Goal: Transaction & Acquisition: Download file/media

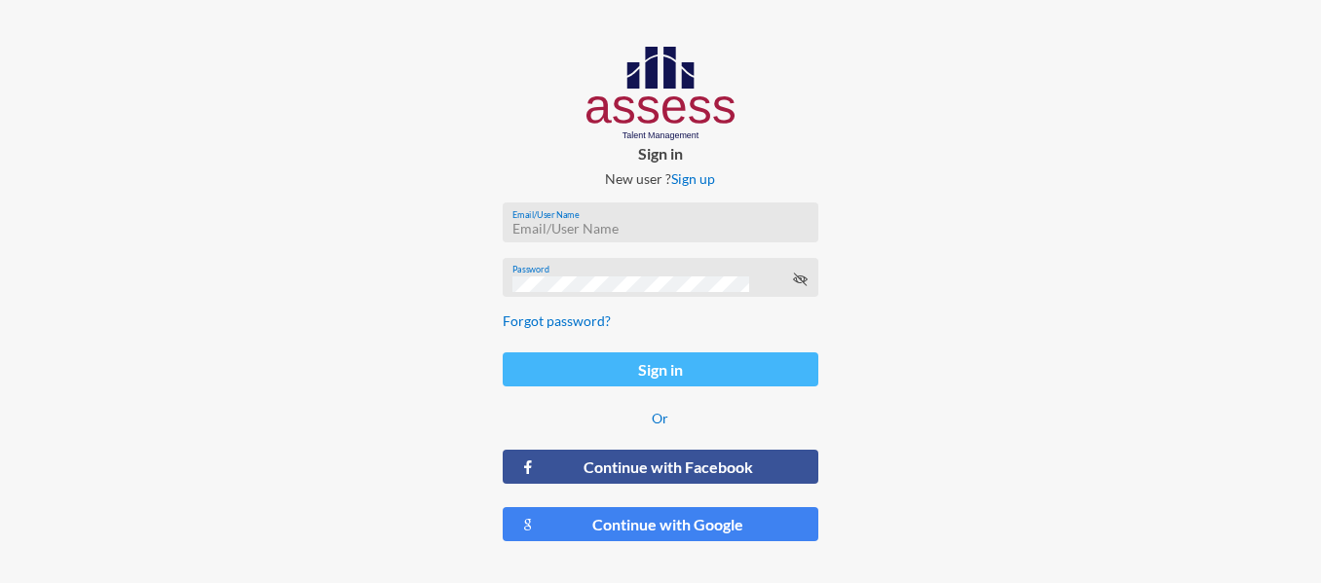
type input "HAH – Talent Map"
click at [611, 361] on button "Sign in" at bounding box center [661, 370] width 316 height 34
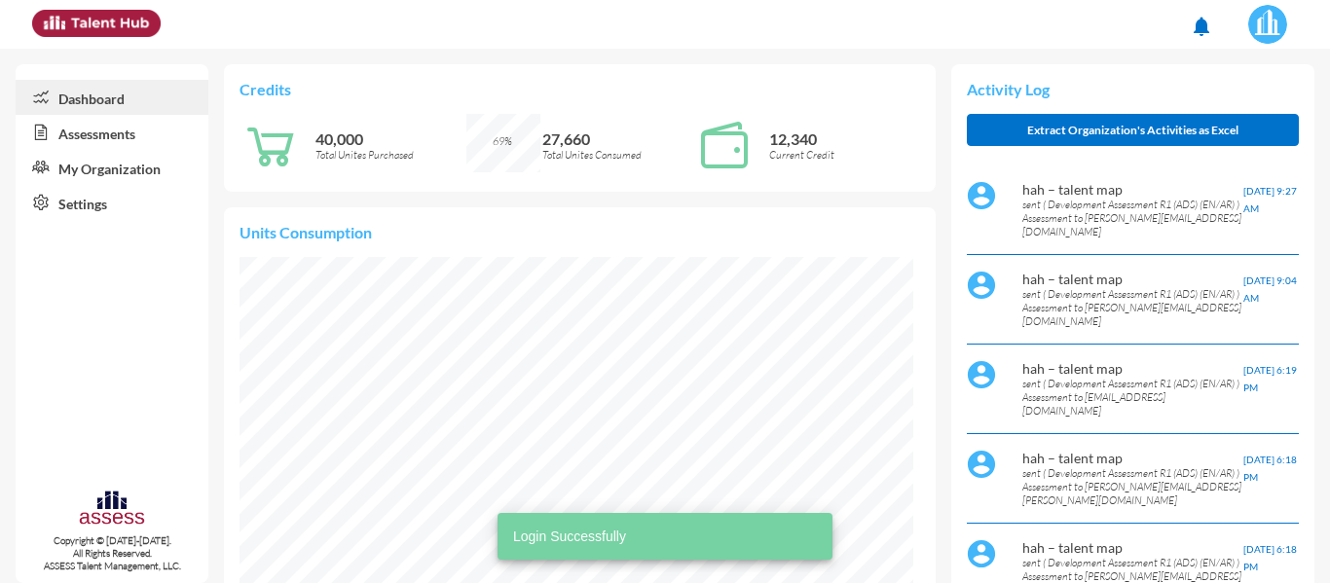
scroll to position [153, 306]
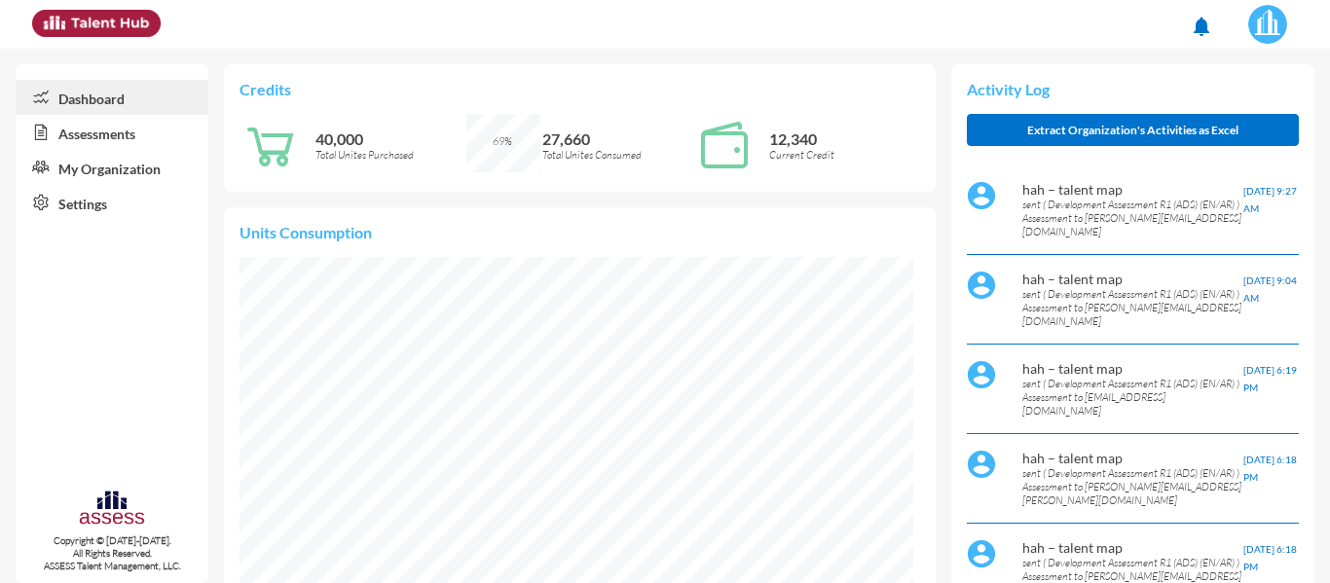
click at [99, 132] on link "Assessments" at bounding box center [112, 132] width 193 height 35
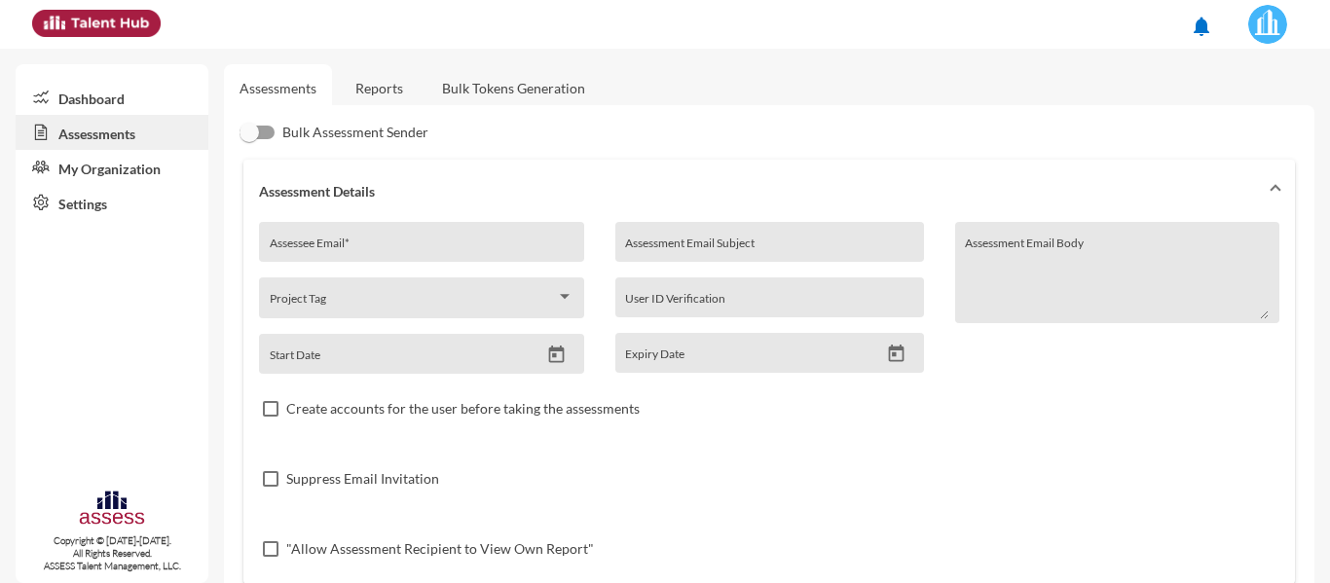
click at [372, 93] on link "Reports" at bounding box center [379, 88] width 79 height 48
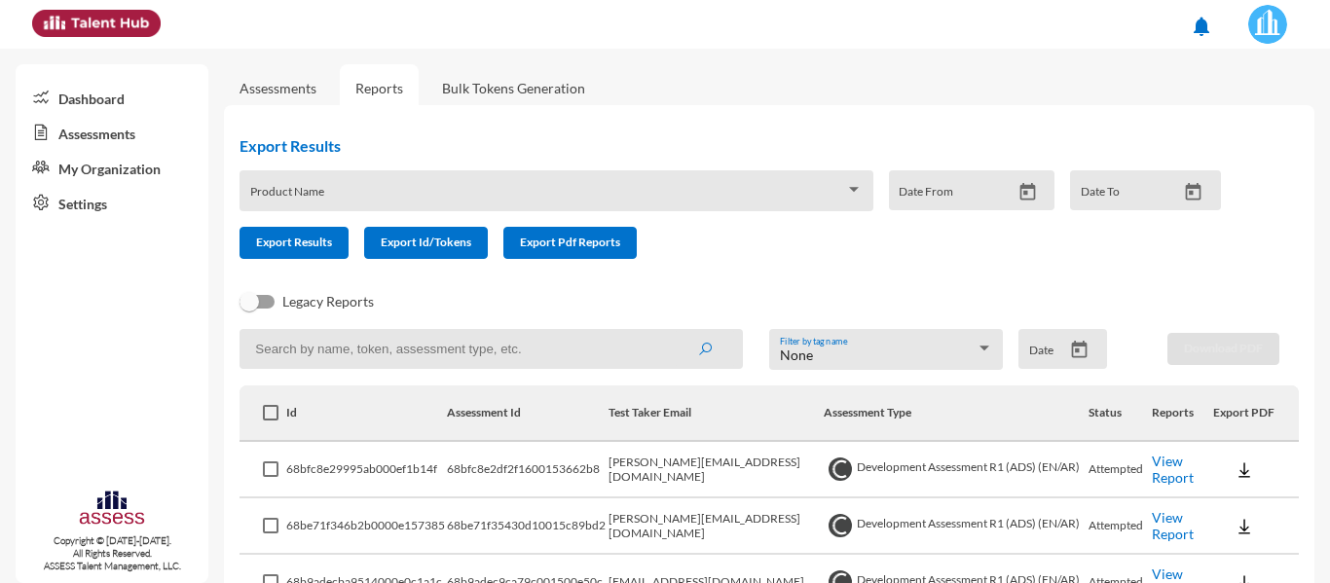
click at [308, 186] on div "Product Name" at bounding box center [556, 196] width 613 height 30
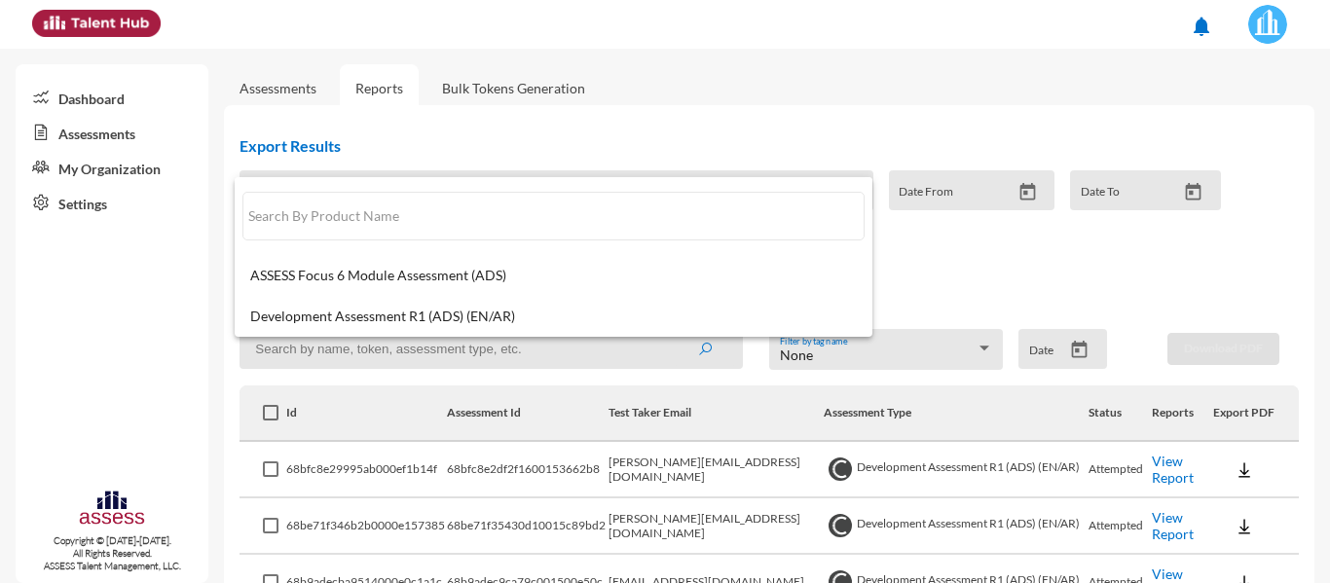
click at [516, 135] on div at bounding box center [665, 291] width 1330 height 583
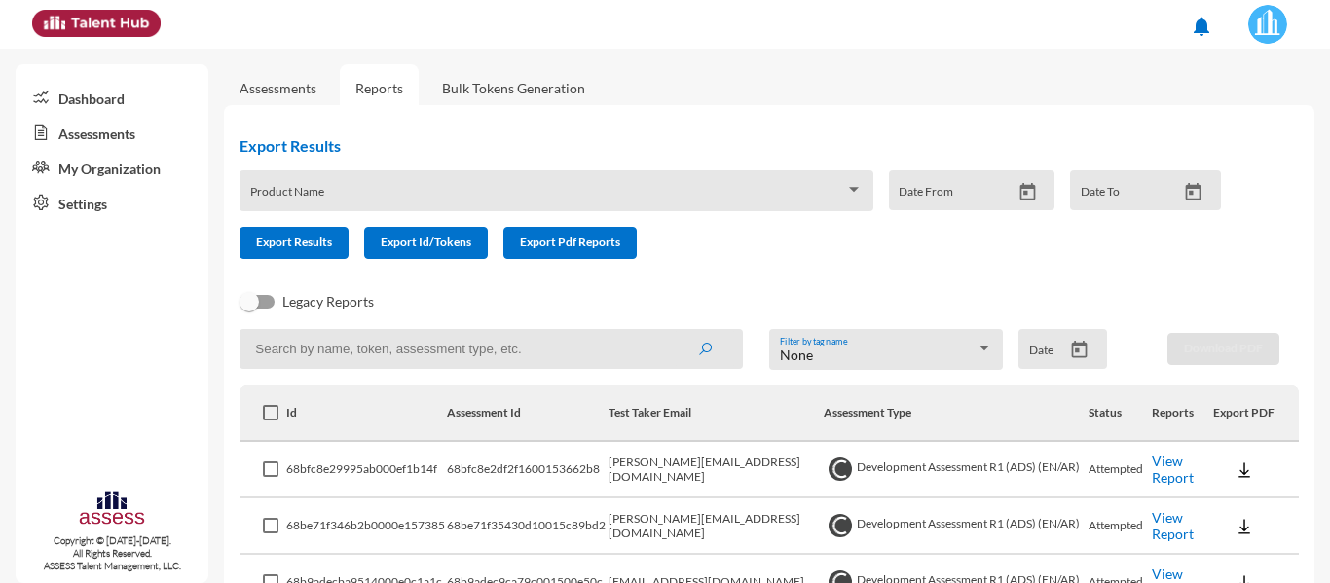
click at [403, 346] on input at bounding box center [491, 349] width 503 height 40
click at [434, 348] on input at bounding box center [491, 349] width 503 height 40
click at [674, 331] on button "submit" at bounding box center [705, 348] width 62 height 35
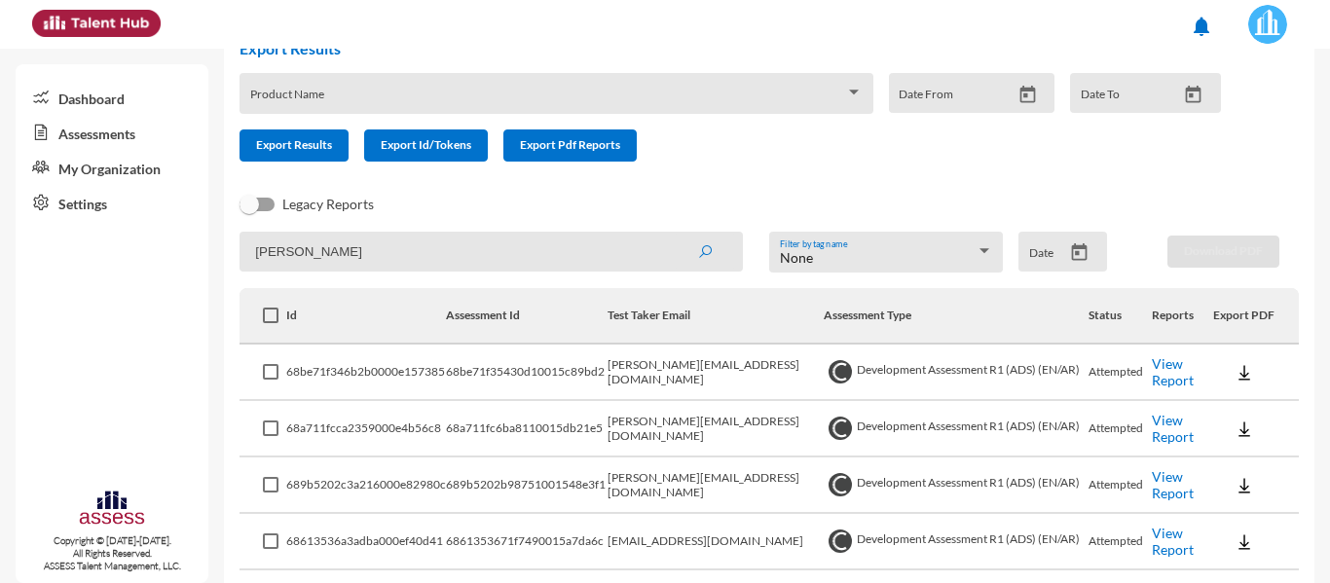
click at [1078, 250] on icon "Open calendar" at bounding box center [1080, 252] width 16 height 18
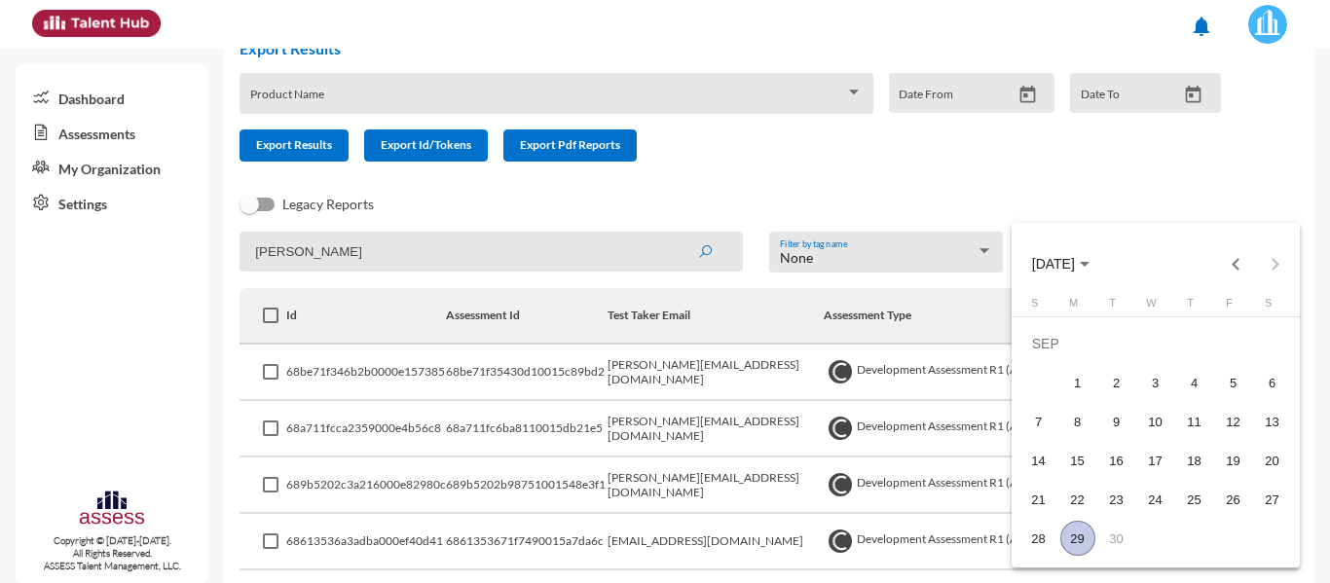
click at [1027, 201] on div at bounding box center [665, 291] width 1330 height 583
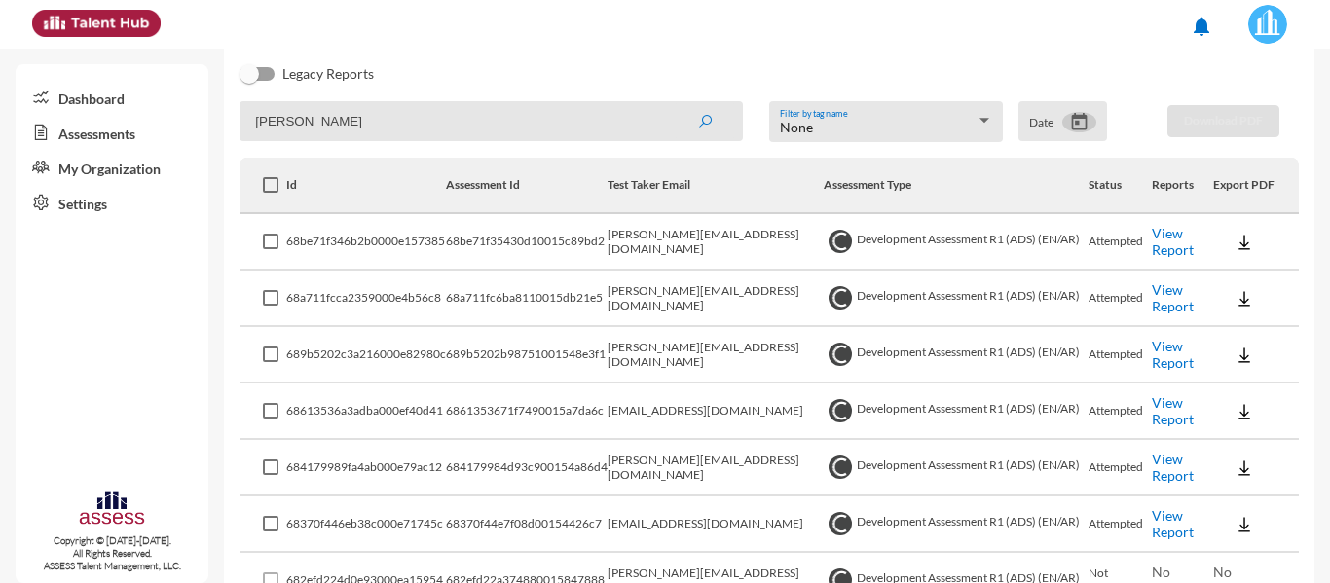
scroll to position [195, 0]
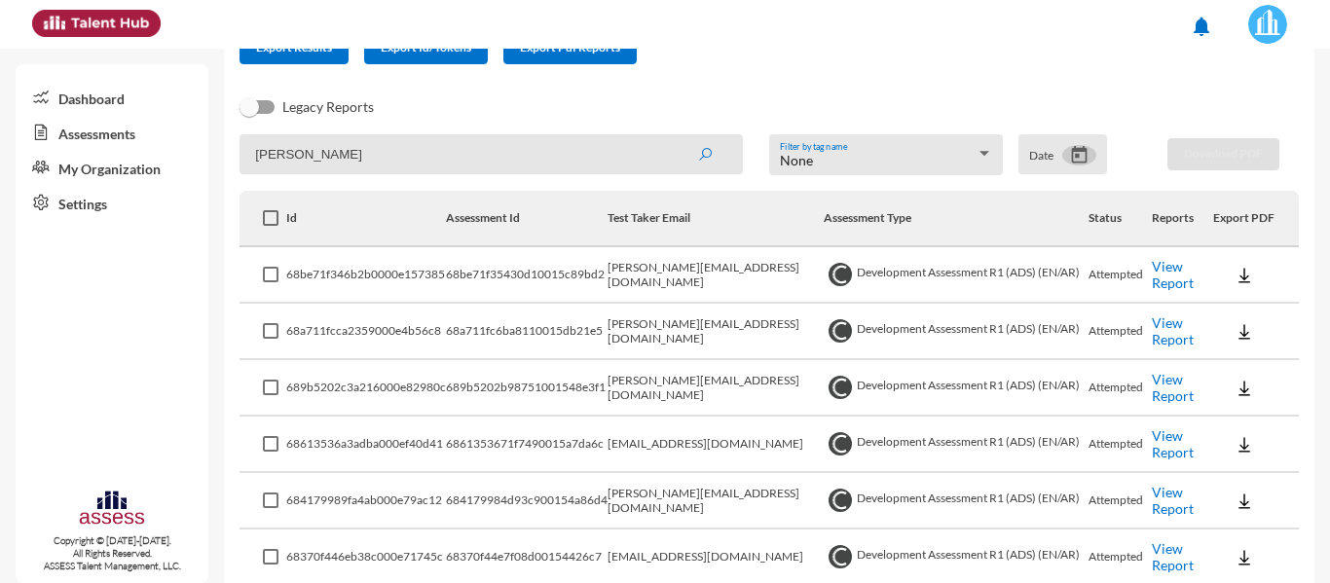
click at [1224, 275] on button at bounding box center [1244, 274] width 62 height 35
click at [1274, 317] on button "OCM / EN" at bounding box center [1267, 310] width 127 height 37
click at [1230, 265] on button at bounding box center [1244, 274] width 62 height 35
click at [404, 162] on div at bounding box center [665, 291] width 1330 height 583
click at [392, 156] on input "[PERSON_NAME]" at bounding box center [491, 154] width 503 height 40
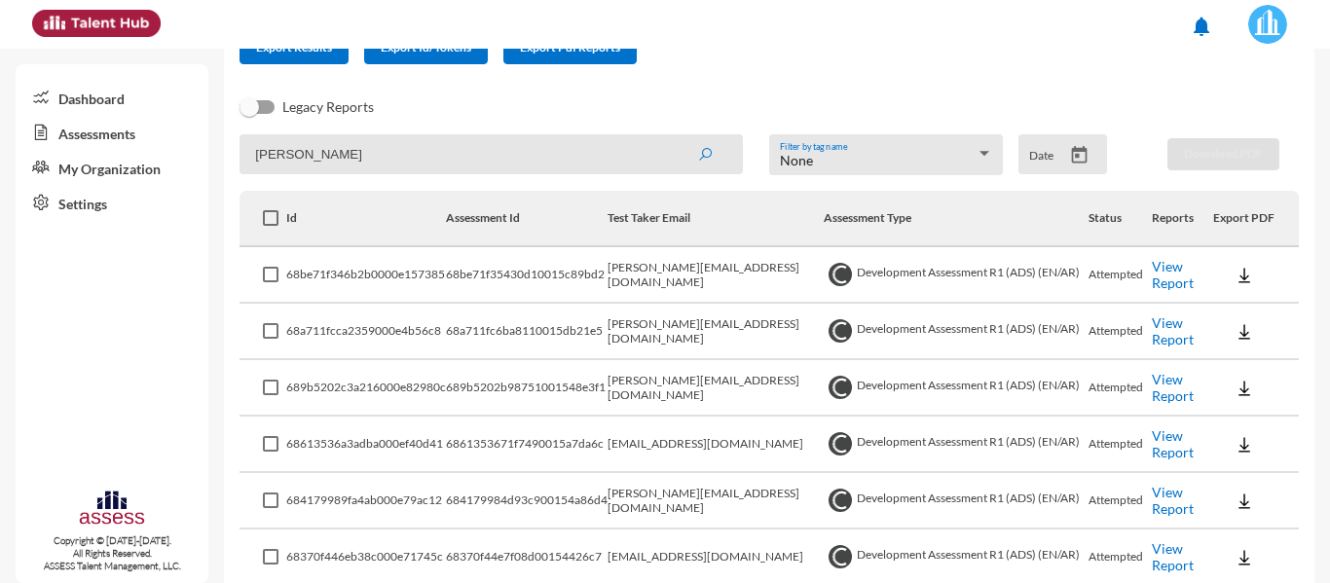
click at [337, 153] on input "[PERSON_NAME]" at bounding box center [491, 154] width 503 height 40
type input "rakha"
click at [674, 136] on button "submit" at bounding box center [705, 153] width 62 height 35
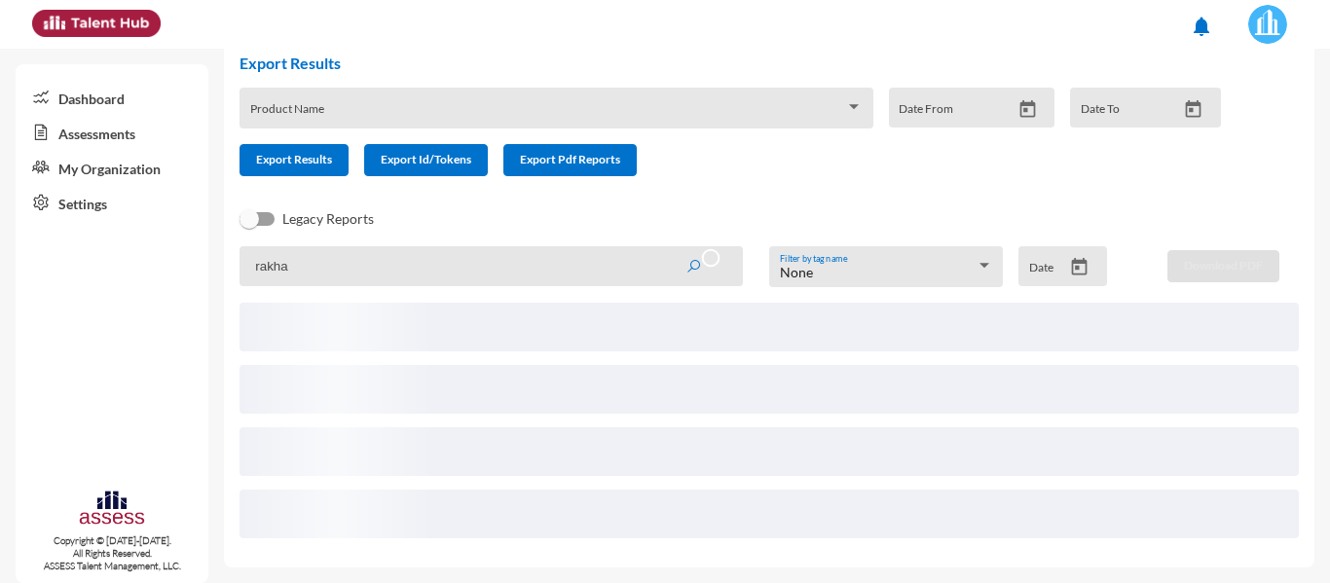
scroll to position [1, 0]
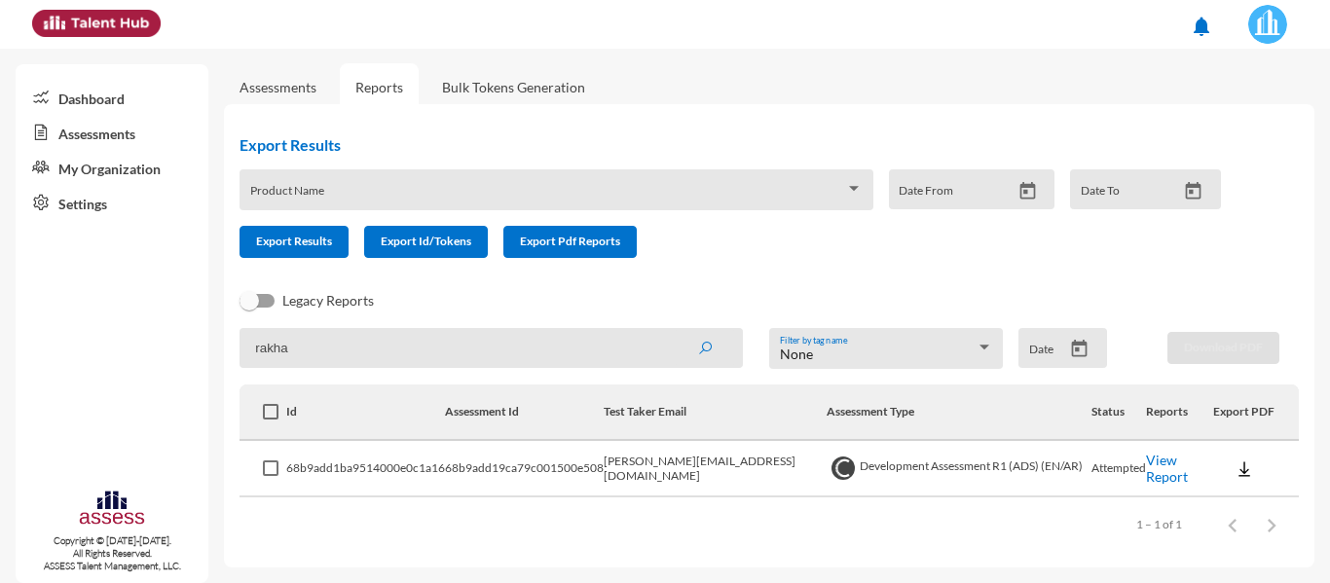
click at [1235, 471] on img at bounding box center [1244, 469] width 19 height 19
click at [1233, 321] on button "OCM / EN" at bounding box center [1265, 321] width 130 height 37
click at [1217, 470] on button at bounding box center [1244, 468] width 62 height 35
click at [1234, 408] on button "Personality / EN" at bounding box center [1265, 395] width 130 height 37
